Goal: Information Seeking & Learning: Learn about a topic

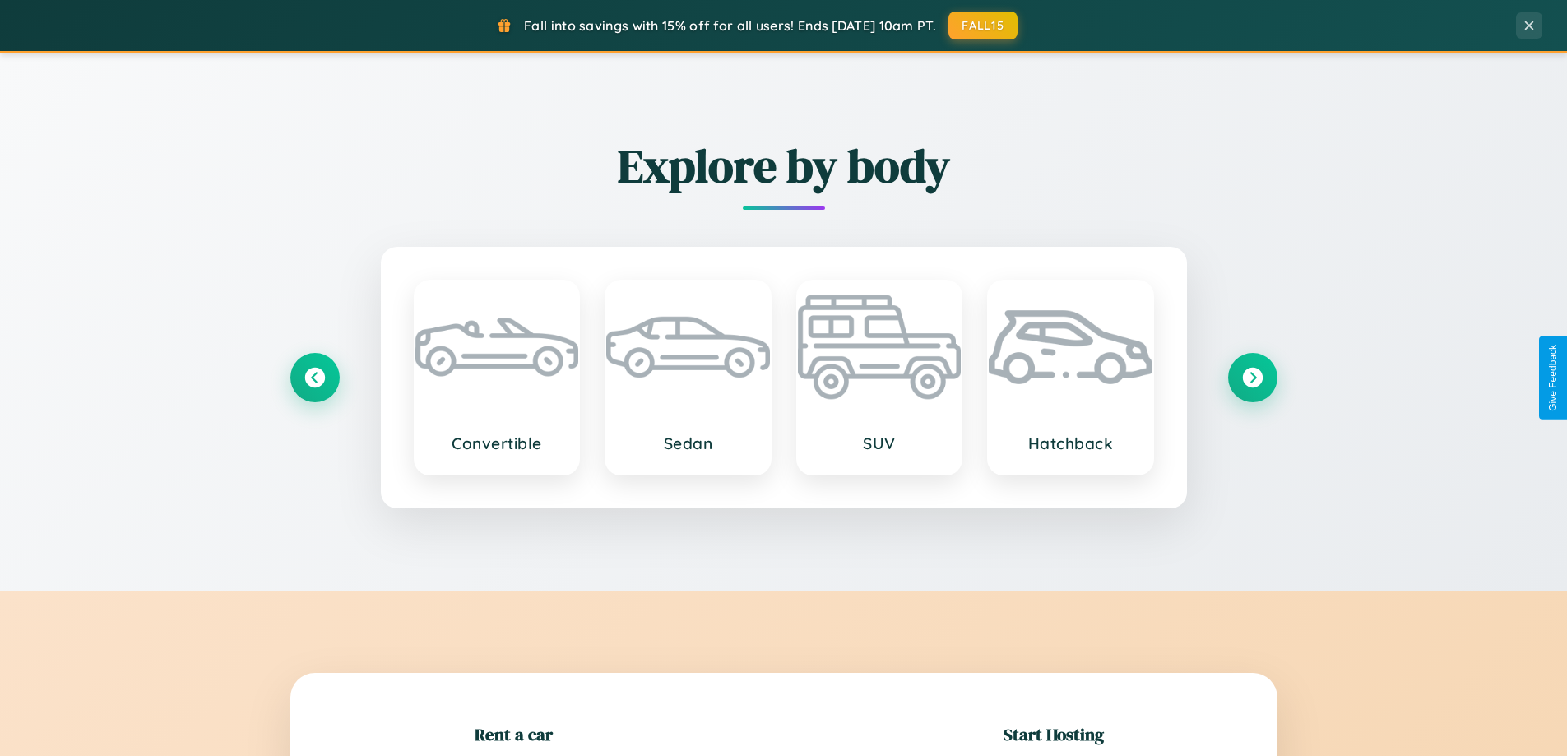
scroll to position [355, 0]
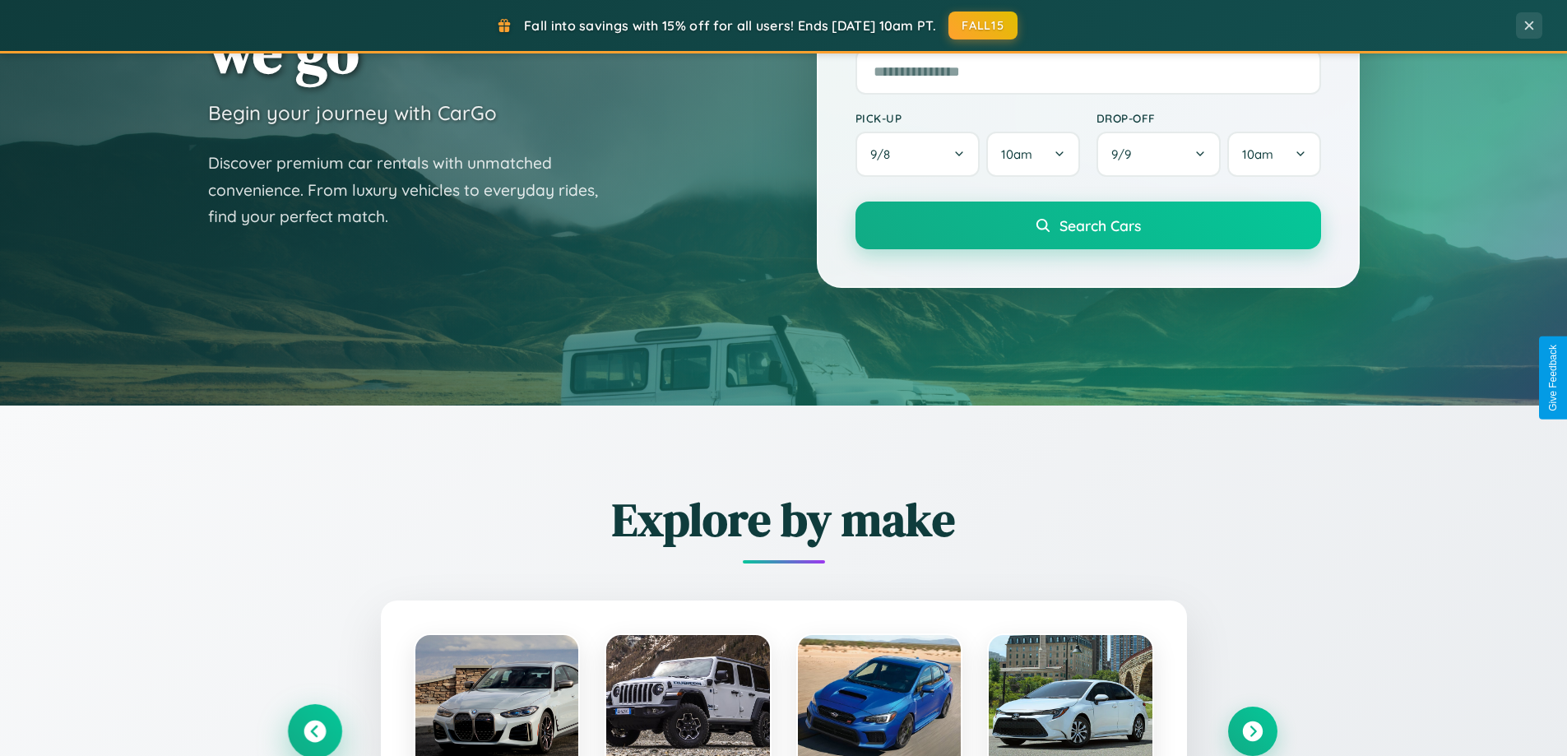
click at [314, 731] on icon at bounding box center [315, 732] width 22 height 22
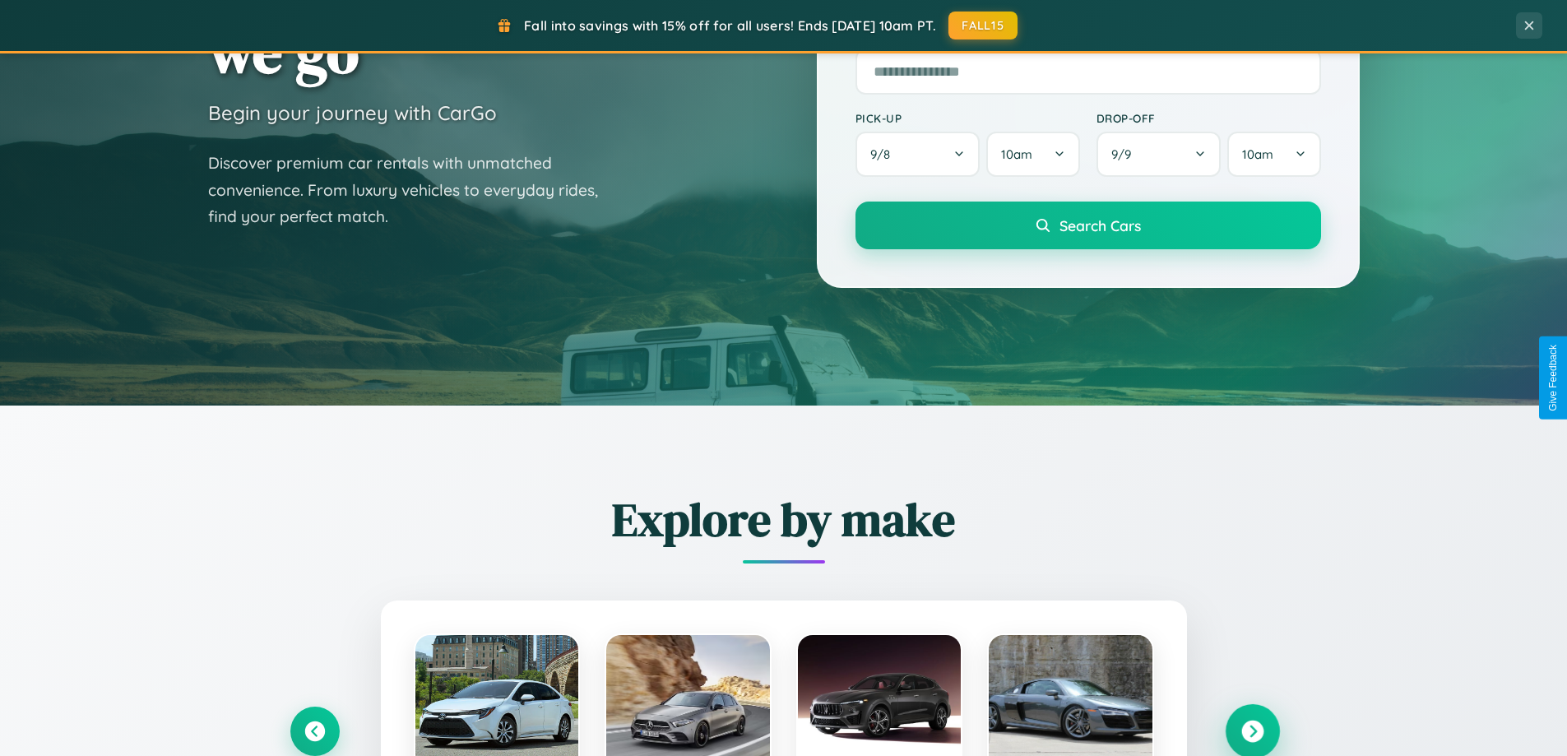
click at [1252, 730] on icon at bounding box center [1252, 732] width 22 height 22
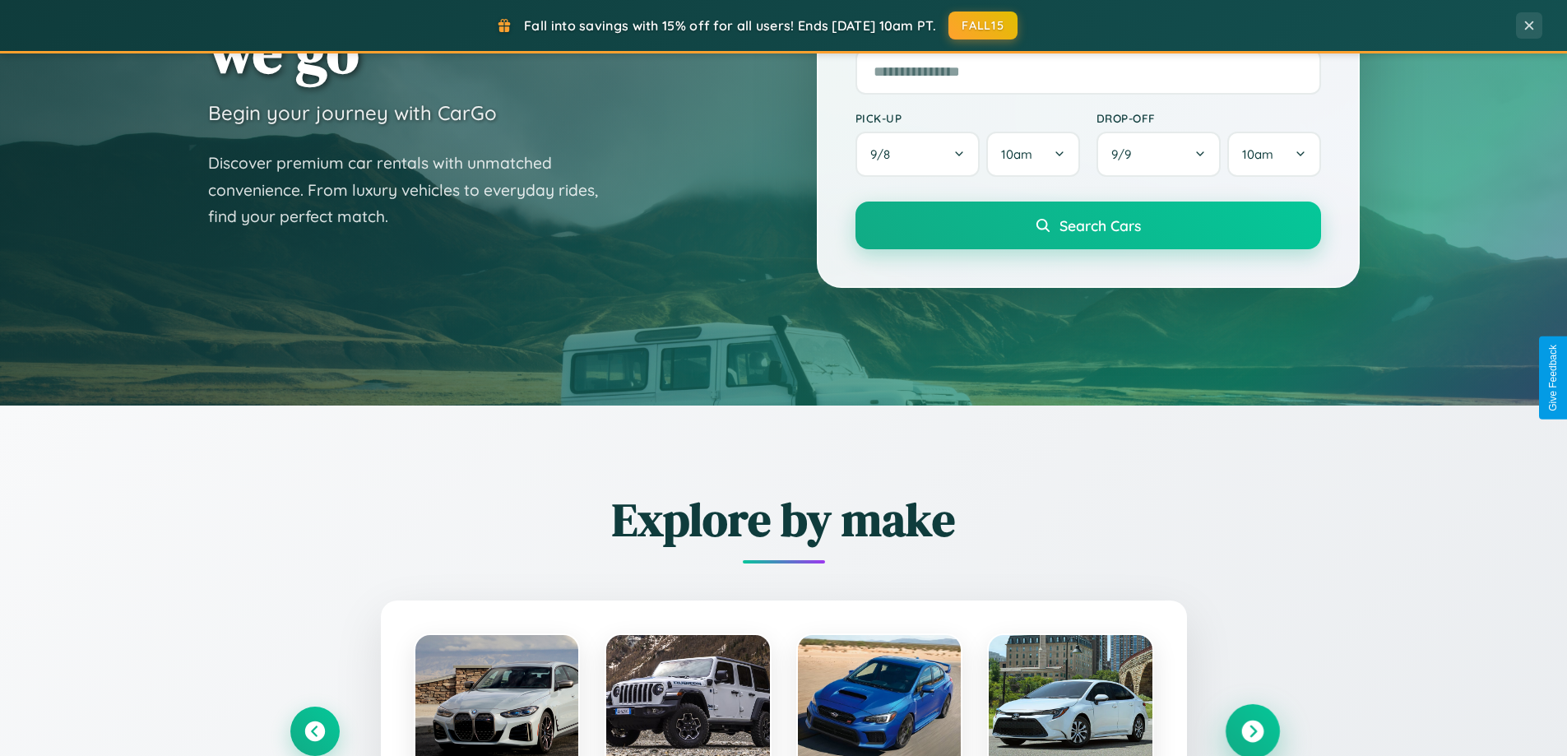
scroll to position [3165, 0]
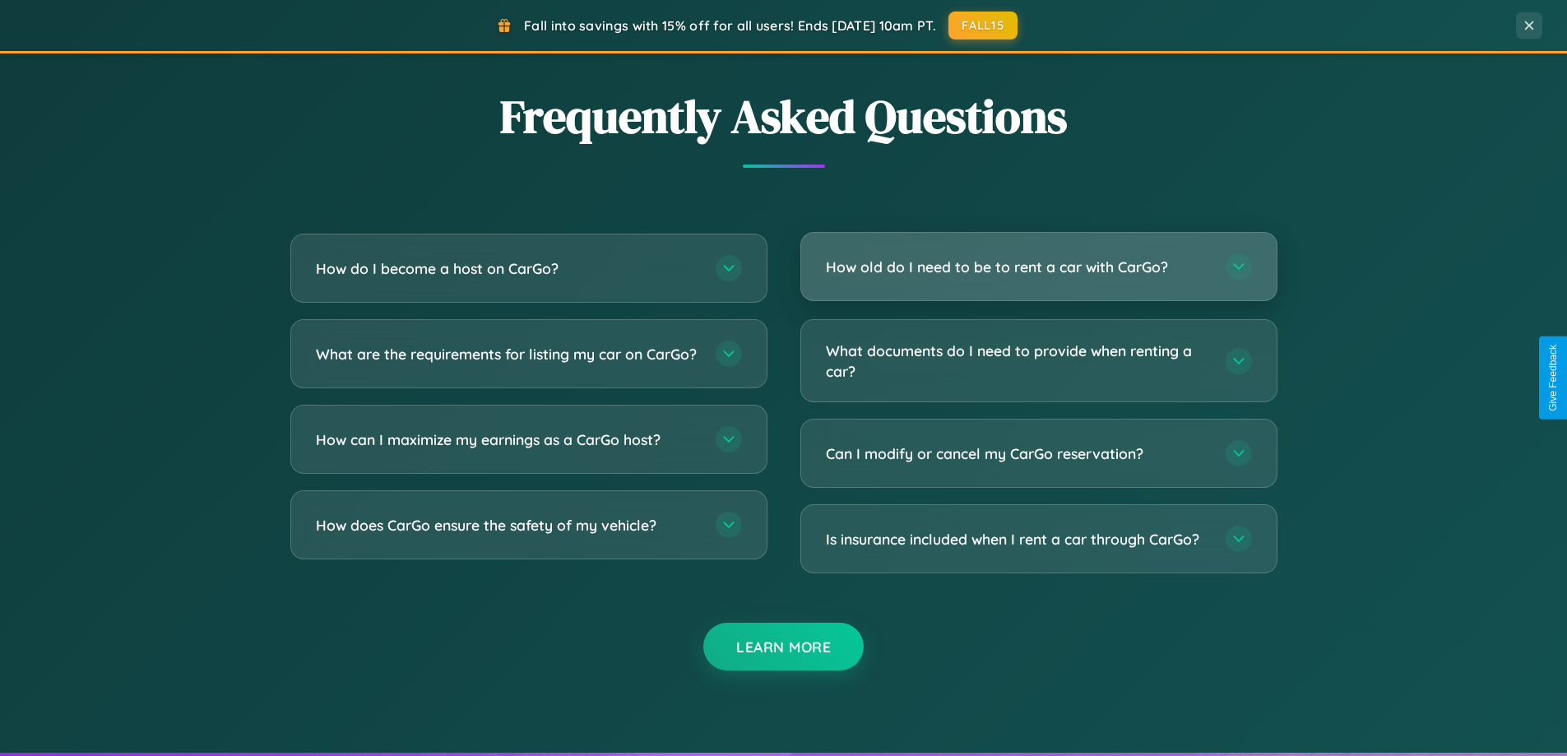
click at [1038, 267] on h3 "How old do I need to be to rent a car with CarGo?" at bounding box center [1017, 267] width 383 height 21
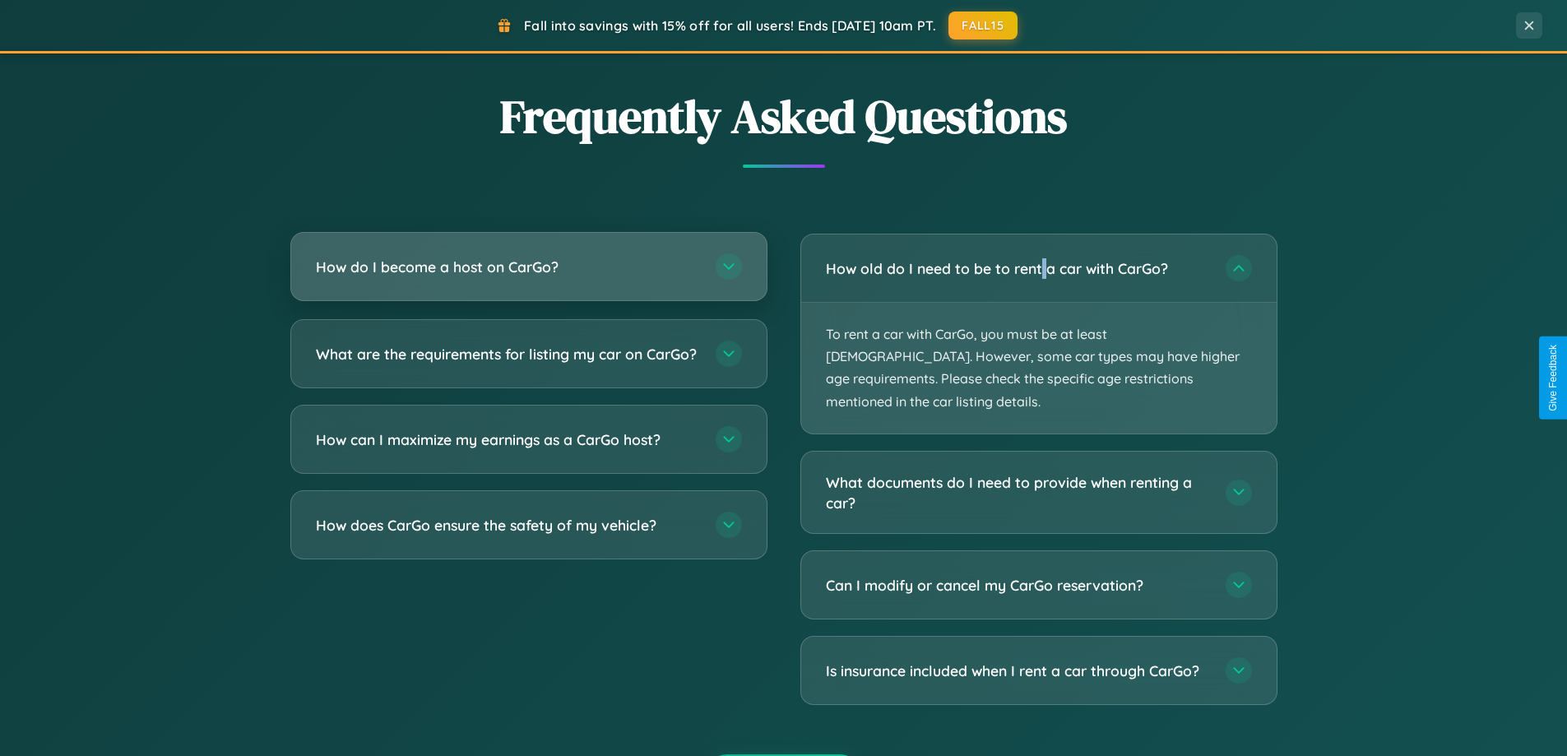
click at [528, 267] on h3 "How do I become a host on CarGo?" at bounding box center [507, 267] width 383 height 21
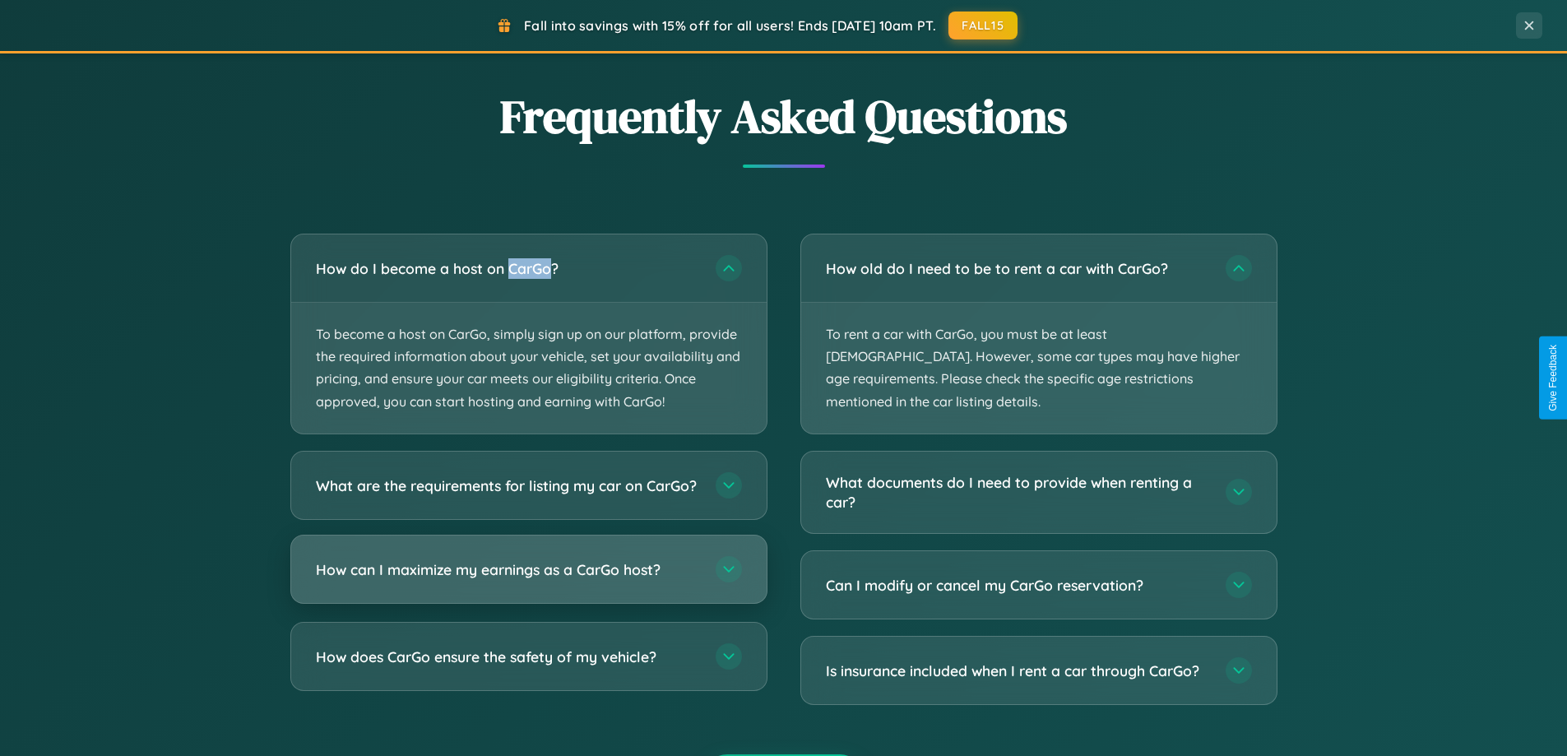
click at [528, 579] on h3 "How can I maximize my earnings as a CarGo host?" at bounding box center [507, 569] width 383 height 21
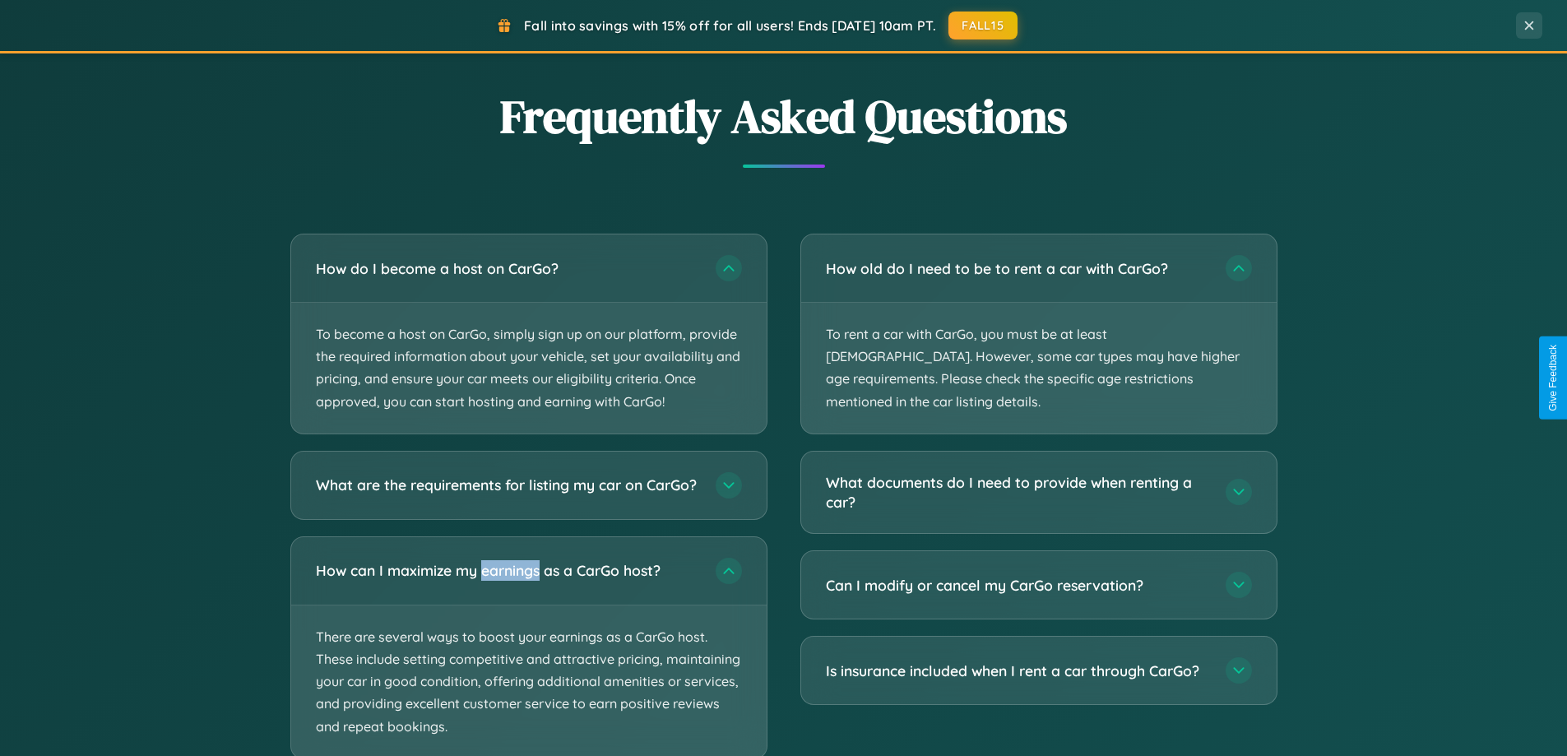
scroll to position [3268, 0]
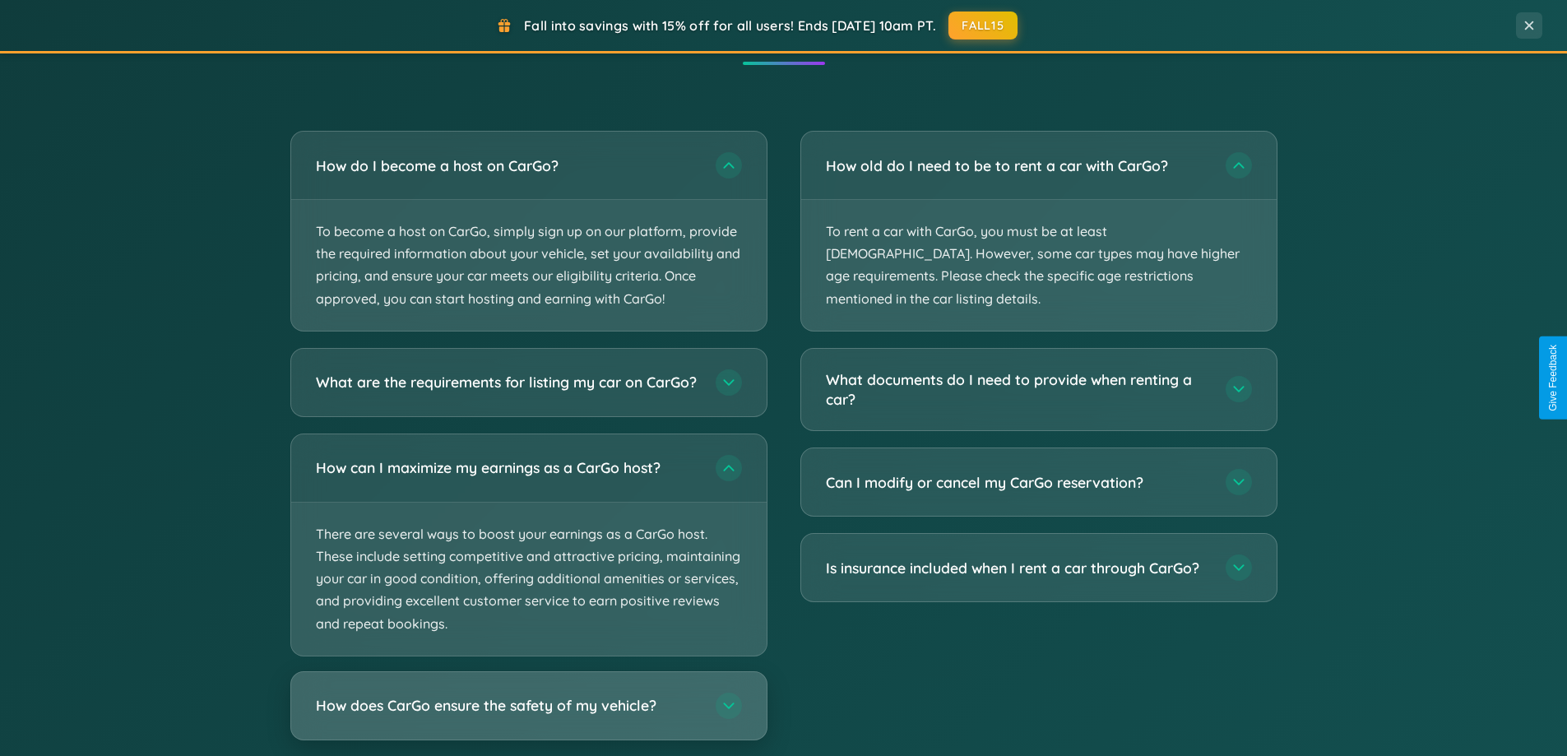
click at [528, 716] on h3 "How does CarGo ensure the safety of my vehicle?" at bounding box center [507, 705] width 383 height 21
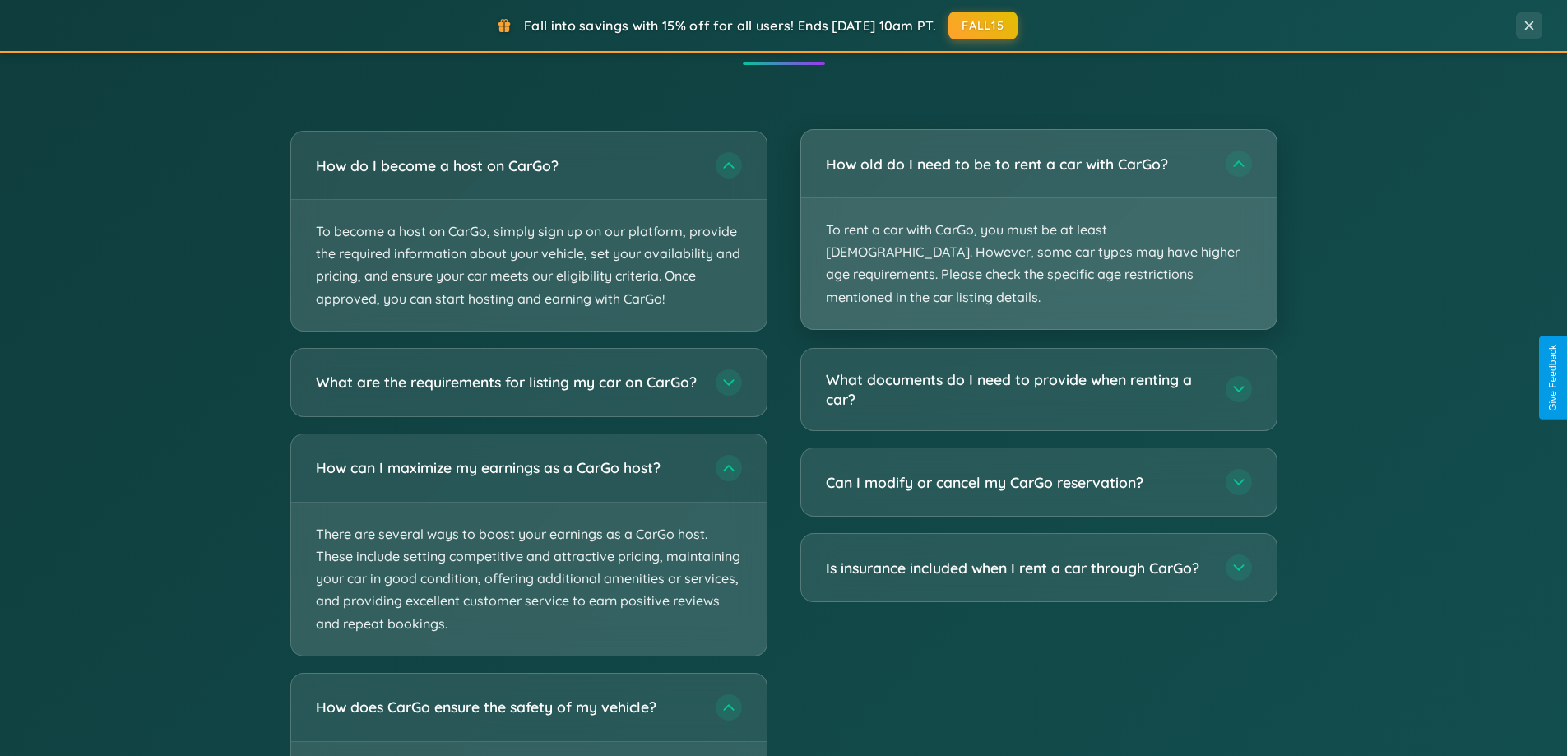
click at [1038, 220] on p "To rent a car with CarGo, you must be at least [DEMOGRAPHIC_DATA]. However, som…" at bounding box center [1038, 263] width 475 height 131
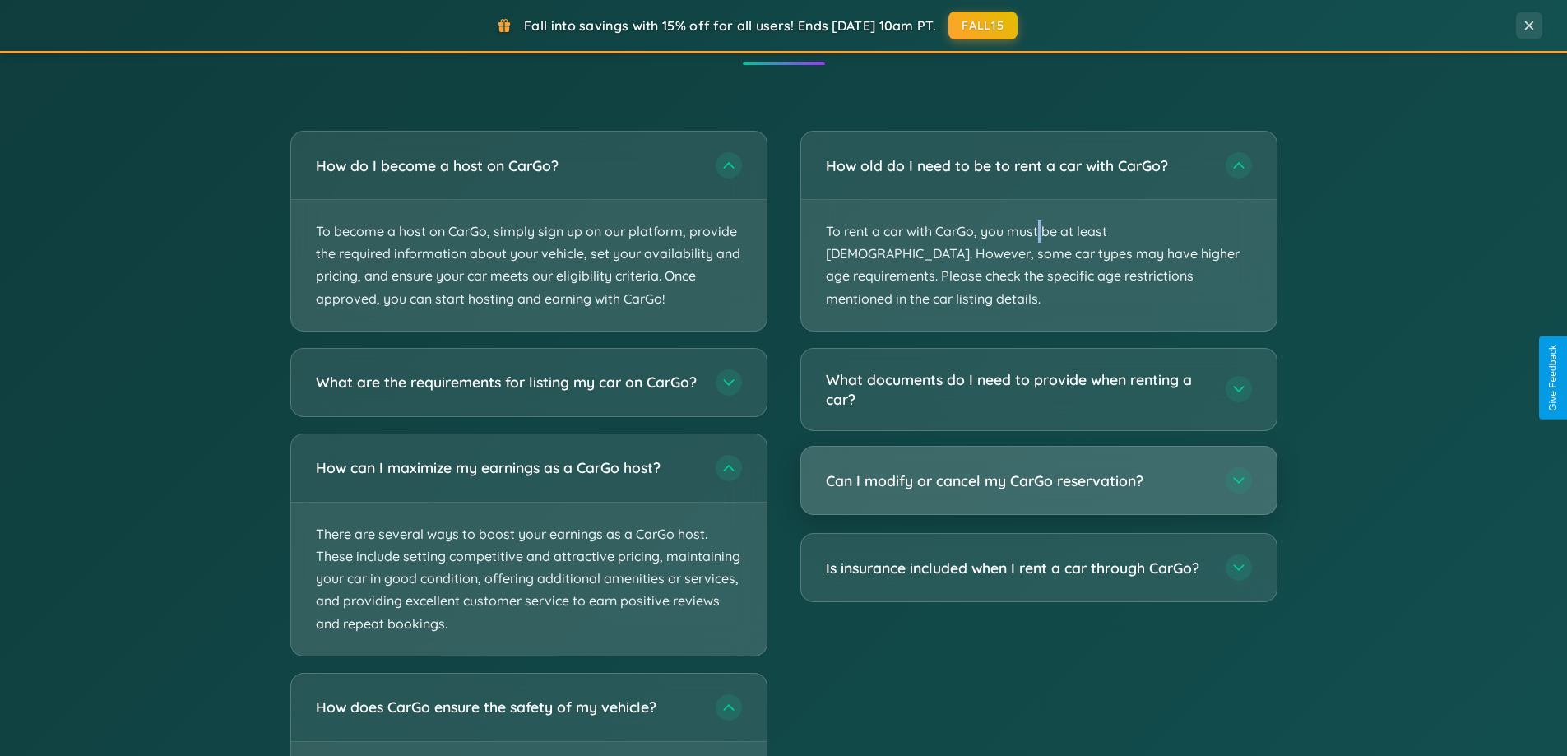
click at [1038, 471] on h3 "Can I modify or cancel my CarGo reservation?" at bounding box center [1017, 481] width 383 height 21
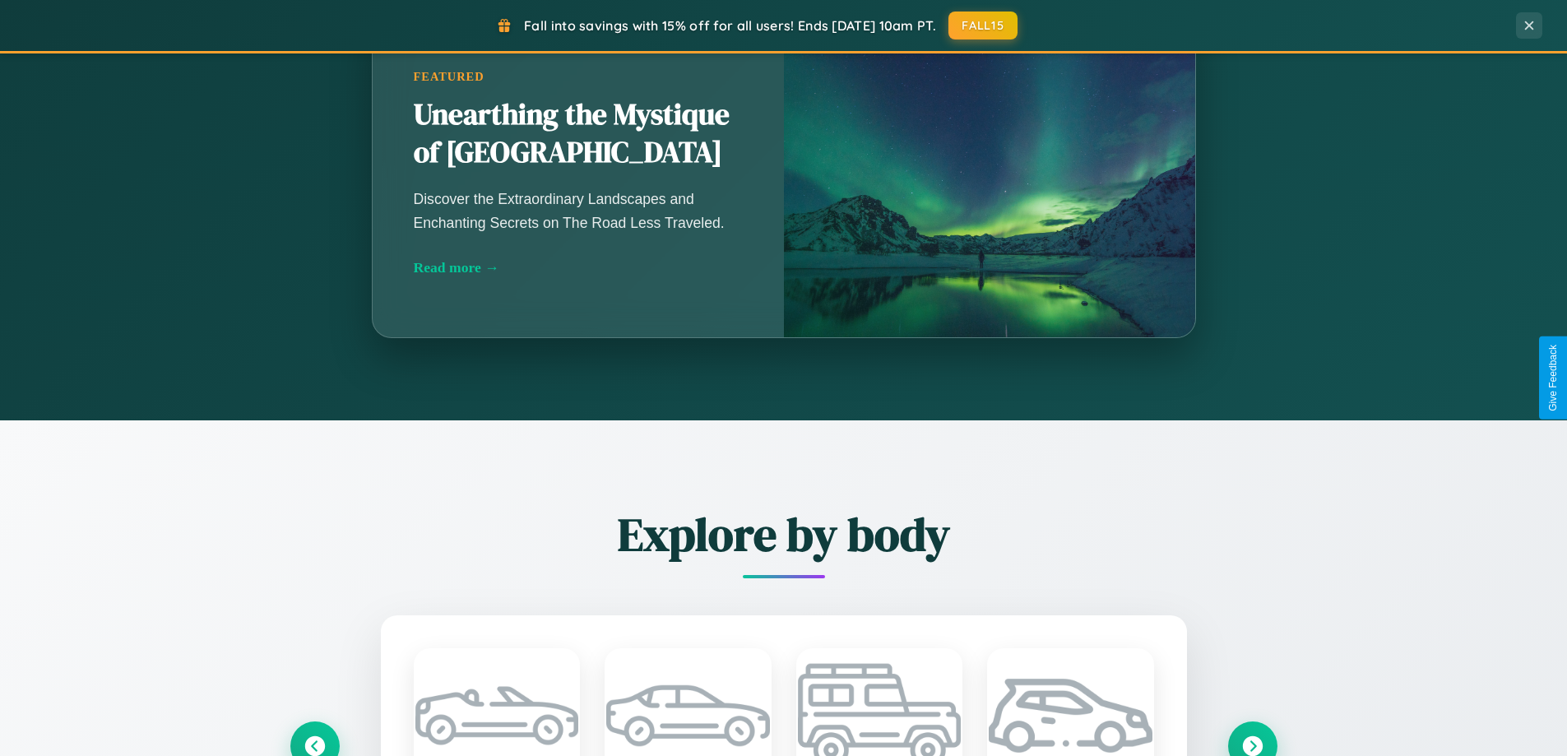
scroll to position [1132, 0]
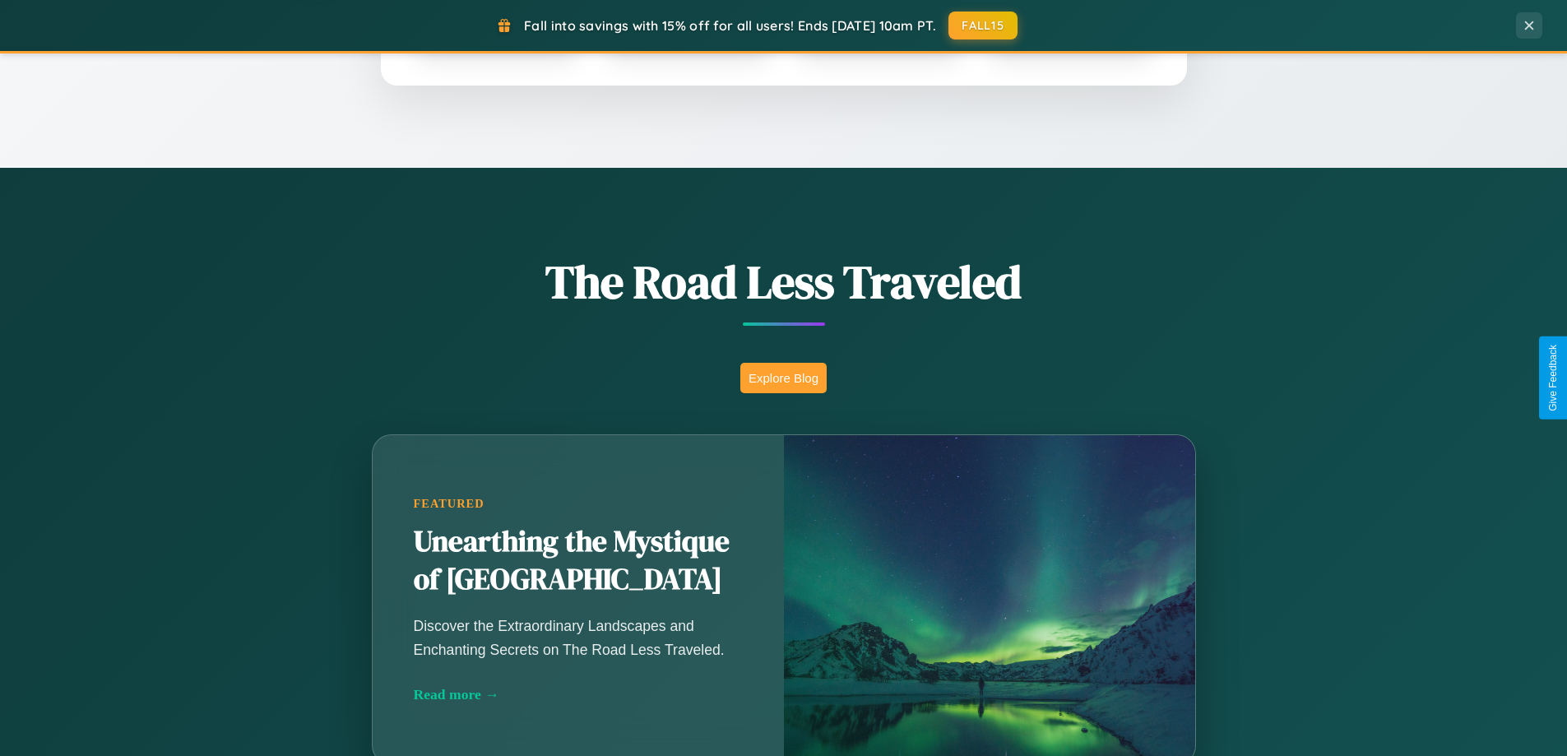
click at [783, 378] on button "Explore Blog" at bounding box center [783, 378] width 86 height 30
